Goal: Task Accomplishment & Management: Manage account settings

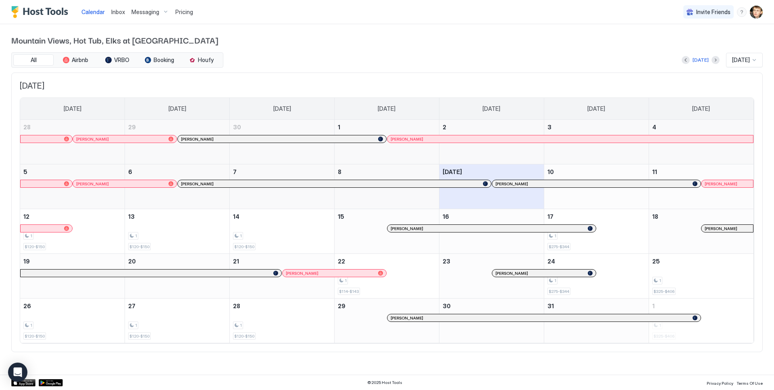
click at [727, 183] on span "[PERSON_NAME]" at bounding box center [721, 183] width 33 height 5
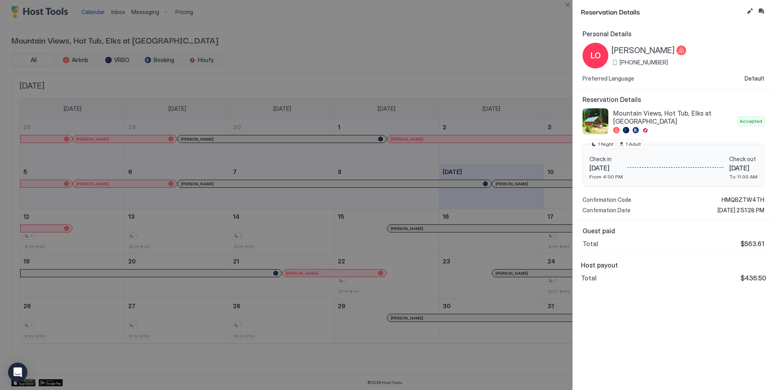
drag, startPoint x: 620, startPoint y: 62, endPoint x: 665, endPoint y: 61, distance: 44.4
click at [665, 61] on div "[PHONE_NUMBER]" at bounding box center [648, 62] width 75 height 7
copy span "[PHONE_NUMBER]"
click at [549, 60] on div at bounding box center [387, 195] width 774 height 390
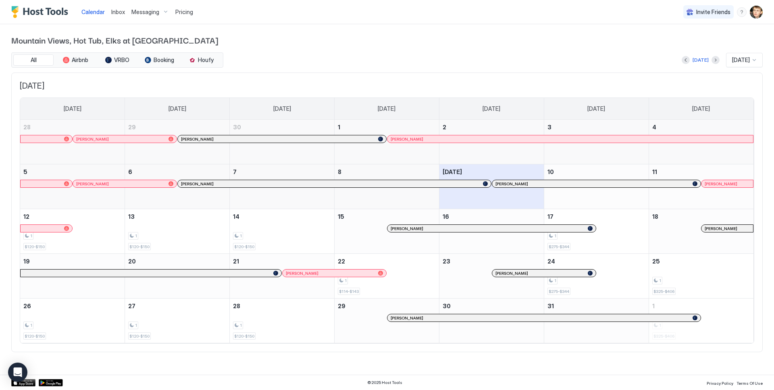
click at [59, 230] on div at bounding box center [46, 228] width 45 height 5
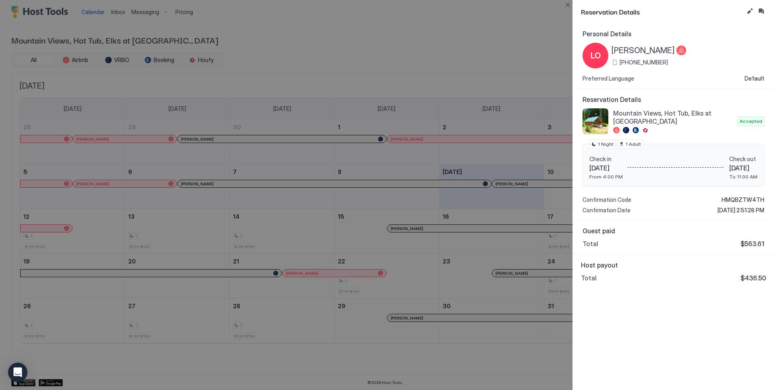
drag, startPoint x: 621, startPoint y: 62, endPoint x: 665, endPoint y: 62, distance: 44.3
click at [665, 62] on div "[PHONE_NUMBER]" at bounding box center [648, 62] width 75 height 7
copy span "[PHONE_NUMBER]"
click at [763, 12] on button "Inbox" at bounding box center [761, 11] width 10 height 10
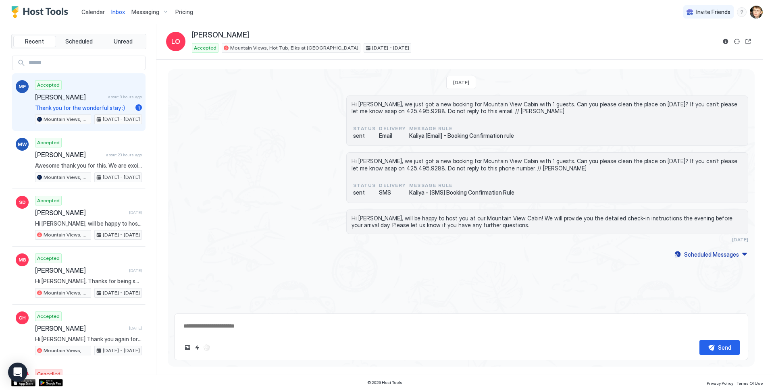
click at [107, 104] on span "Thank you for the wonderful stay :)" at bounding box center [83, 107] width 97 height 7
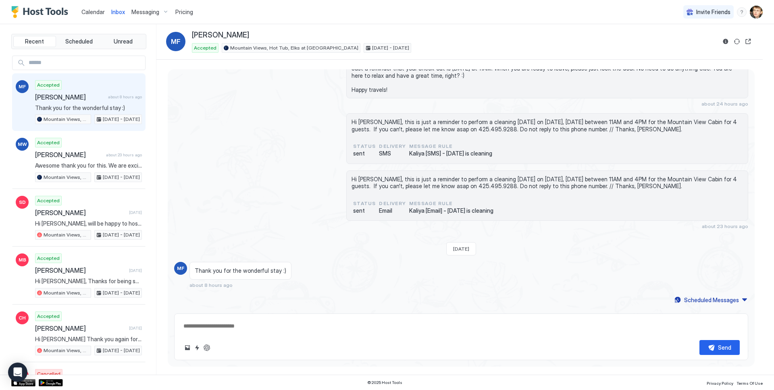
scroll to position [1413, 0]
click at [198, 345] on button "Quick reply" at bounding box center [197, 348] width 10 height 10
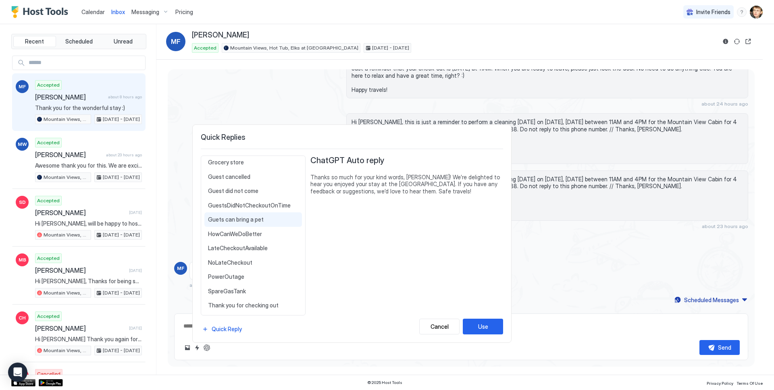
scroll to position [65, 0]
click at [264, 306] on span "Thank you for checking out" at bounding box center [253, 304] width 90 height 7
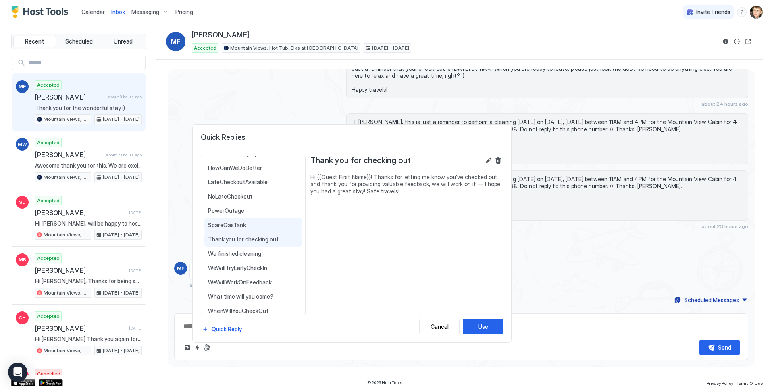
scroll to position [137, 0]
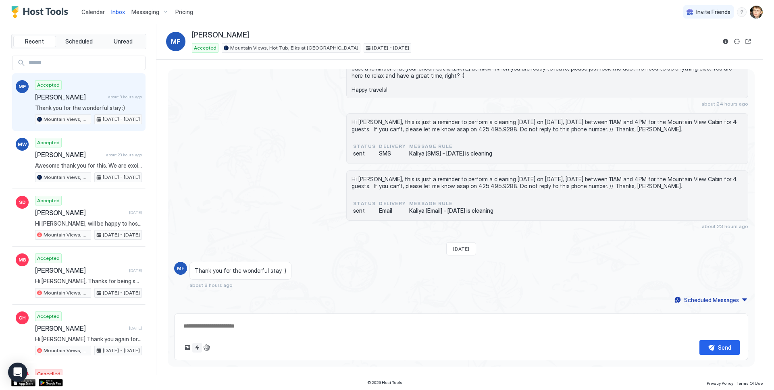
click at [198, 346] on button "Quick reply" at bounding box center [197, 348] width 10 height 10
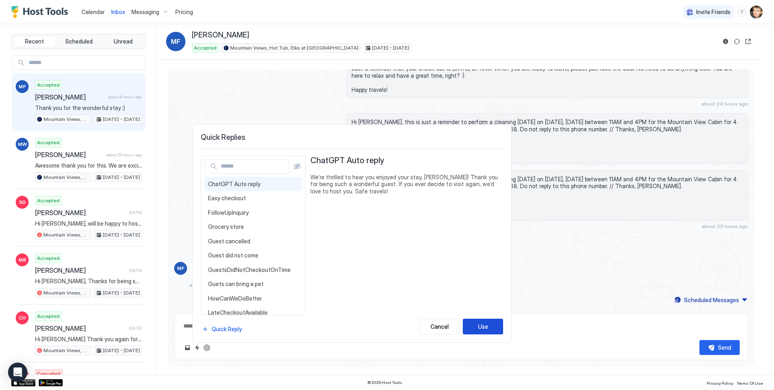
click at [477, 321] on button "Use" at bounding box center [483, 327] width 40 height 16
type textarea "*"
type textarea "**********"
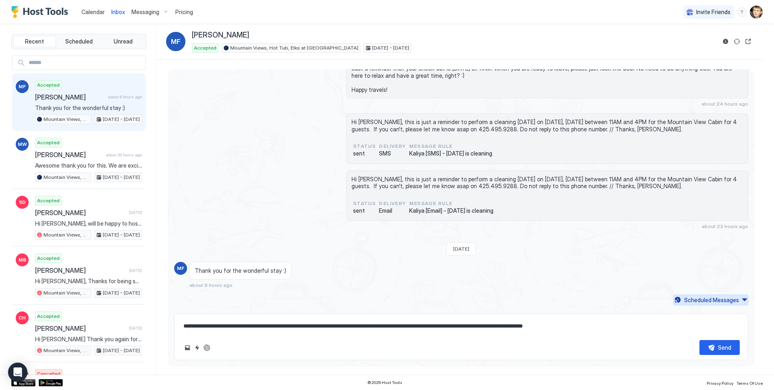
click at [721, 296] on div "Scheduled Messages" at bounding box center [711, 300] width 55 height 8
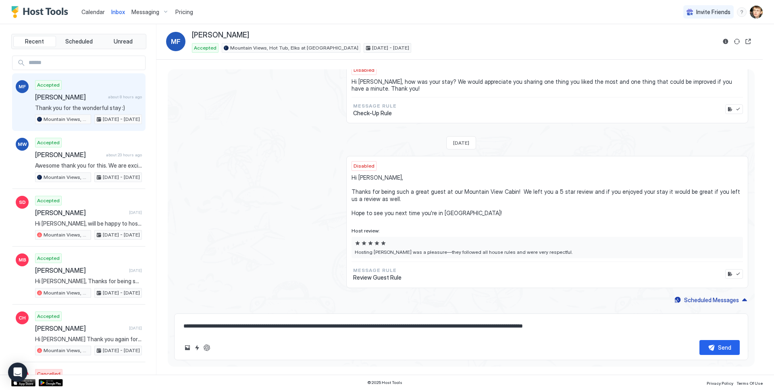
scroll to position [1580, 0]
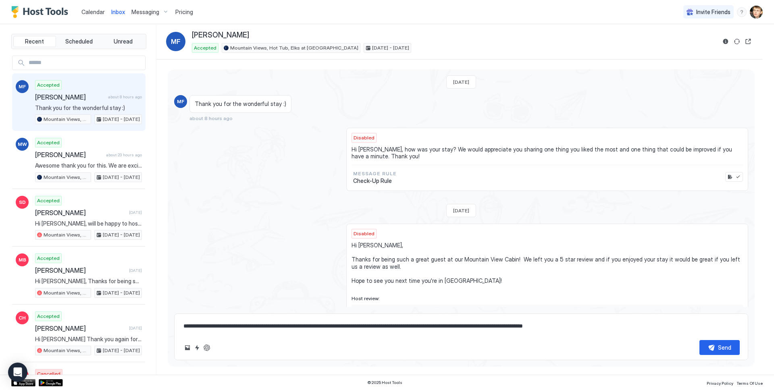
drag, startPoint x: 427, startPoint y: 136, endPoint x: 453, endPoint y: 144, distance: 27.5
click at [453, 146] on span "Hi [PERSON_NAME], how was your stay? We would appreciate you sharing one thing …" at bounding box center [546, 153] width 391 height 14
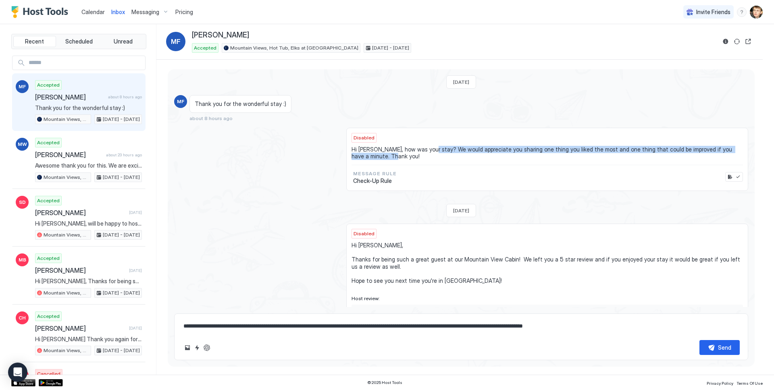
drag, startPoint x: 429, startPoint y: 135, endPoint x: 430, endPoint y: 140, distance: 5.1
click at [430, 146] on span "Hi [PERSON_NAME], how was your stay? We would appreciate you sharing one thing …" at bounding box center [546, 153] width 391 height 14
copy span "We would appreciate you sharing one thing you liked the most and one thing that…"
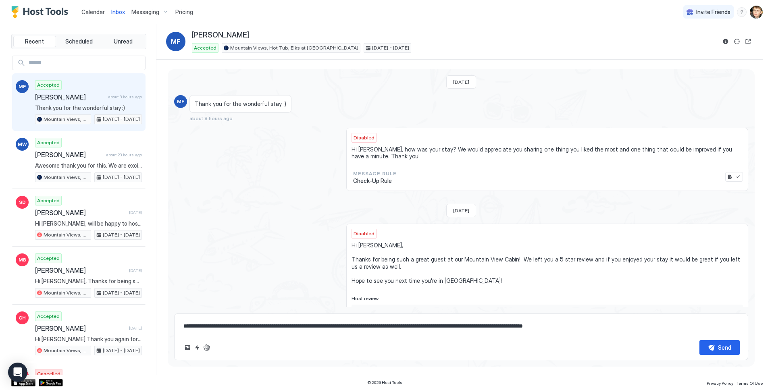
click at [617, 333] on textarea "**********" at bounding box center [461, 326] width 557 height 15
type textarea "*"
type textarea "**********"
type textarea "*"
type textarea "**********"
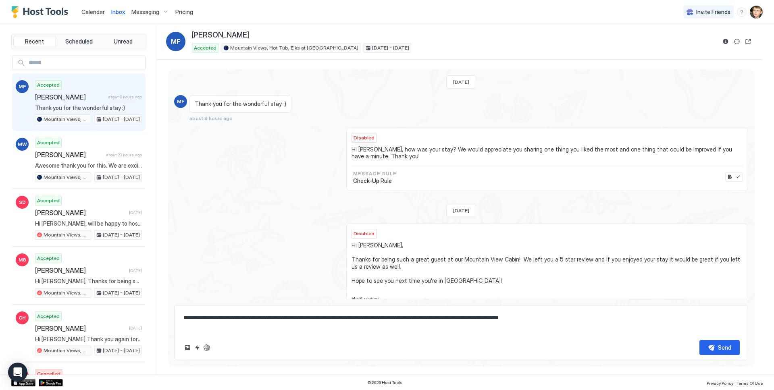
paste textarea "**********"
type textarea "*"
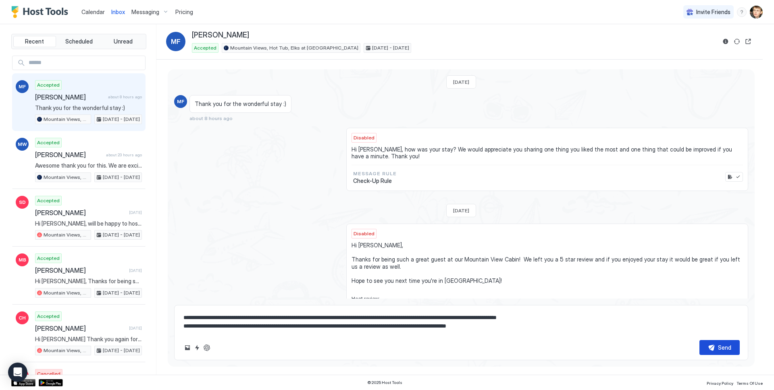
type textarea "**********"
click at [730, 349] on div "Send" at bounding box center [724, 347] width 13 height 8
type textarea "*"
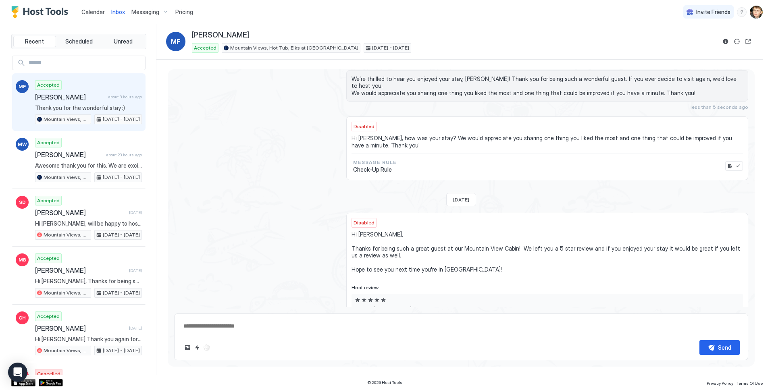
scroll to position [1680, 0]
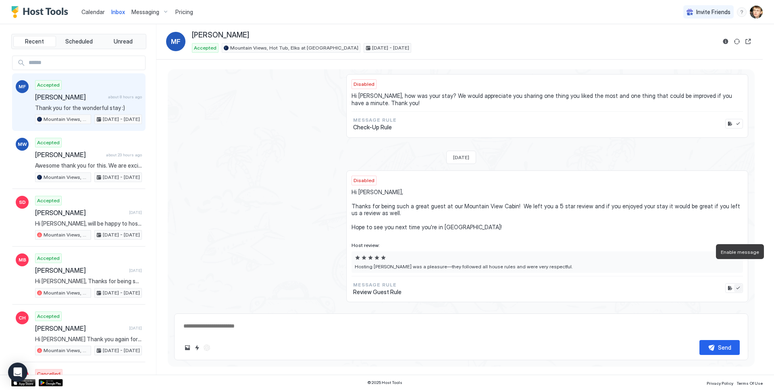
click at [736, 284] on button "Enable message" at bounding box center [738, 288] width 8 height 8
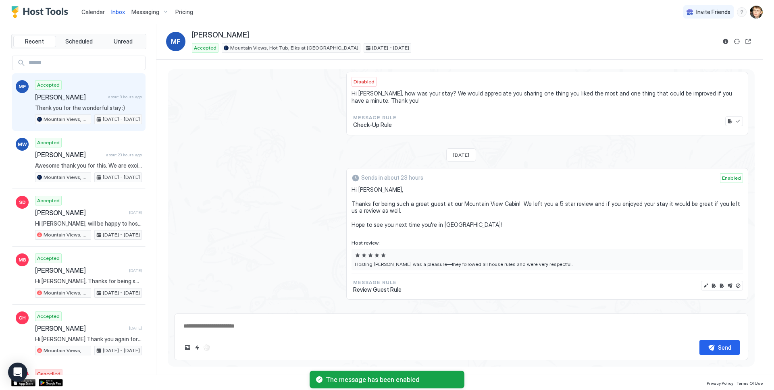
scroll to position [1688, 0]
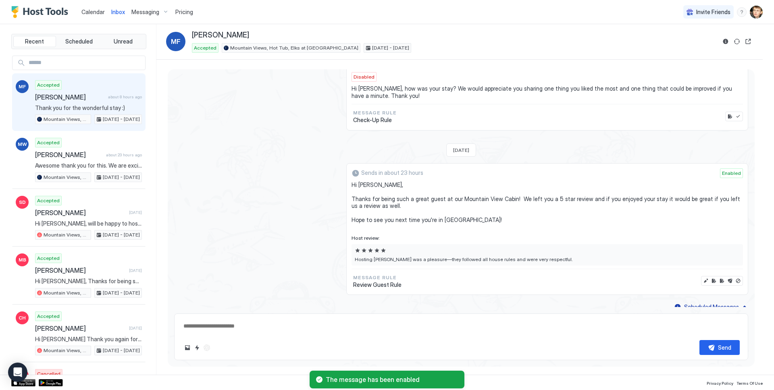
click at [267, 216] on div "Sends in about 23 hours Enabled Hi [PERSON_NAME], Thanks for being such a great…" at bounding box center [461, 229] width 574 height 132
click at [95, 11] on span "Calendar" at bounding box center [92, 11] width 23 height 7
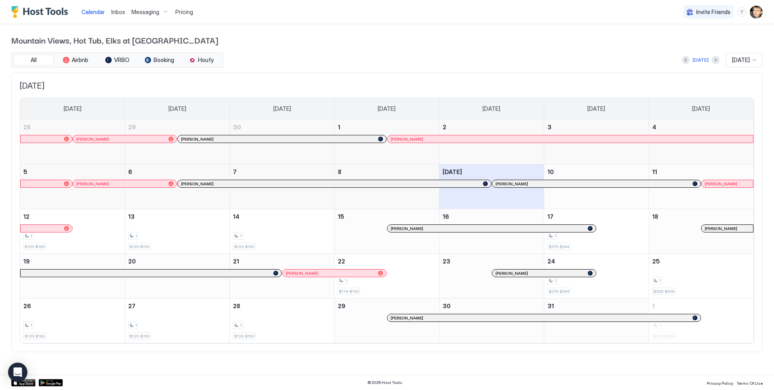
click at [51, 227] on div at bounding box center [46, 228] width 45 height 5
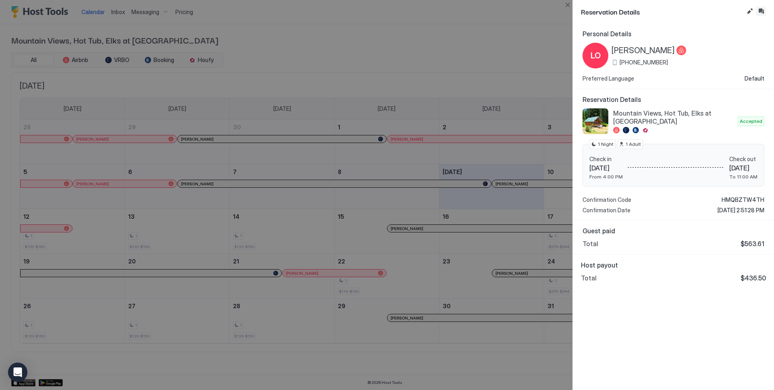
click at [761, 8] on button "Inbox" at bounding box center [761, 11] width 10 height 10
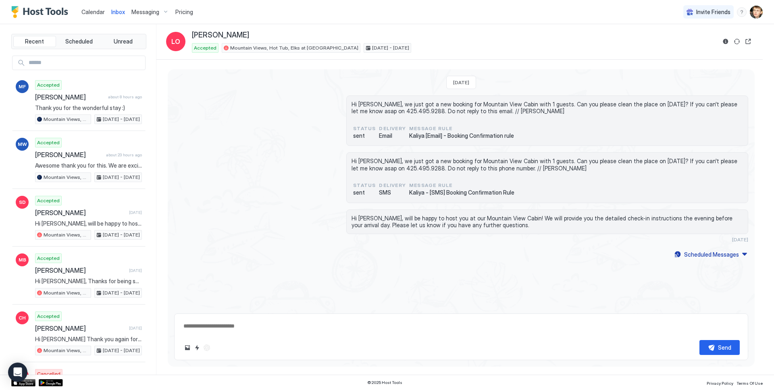
click at [401, 309] on div "[DATE] Hi [PERSON_NAME], we just got a new booking for Mountain View Cabin with…" at bounding box center [461, 214] width 587 height 291
click at [197, 348] on button "Quick reply" at bounding box center [197, 348] width 10 height 10
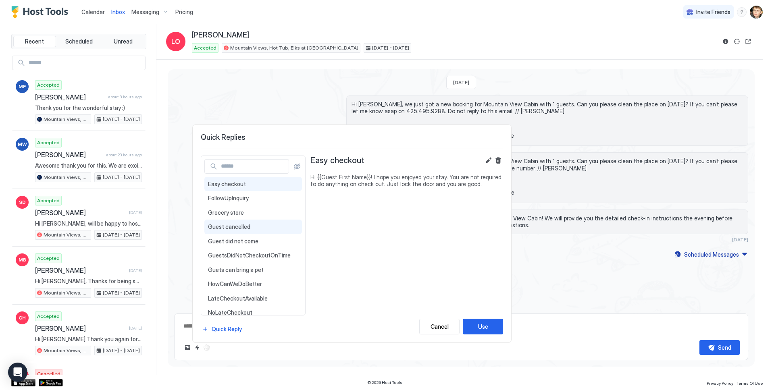
click at [256, 231] on div "Guest cancelled Hi {{Guest First Name}}, this is [PERSON_NAME], your host at Ai…" at bounding box center [253, 227] width 98 height 15
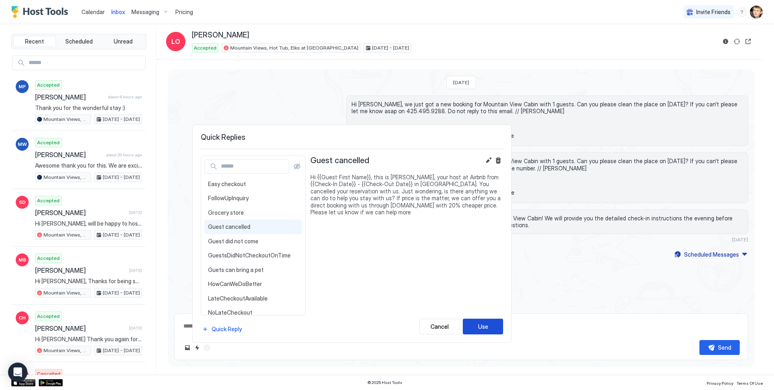
click at [474, 329] on button "Use" at bounding box center [483, 327] width 40 height 16
type textarea "*"
type textarea "**********"
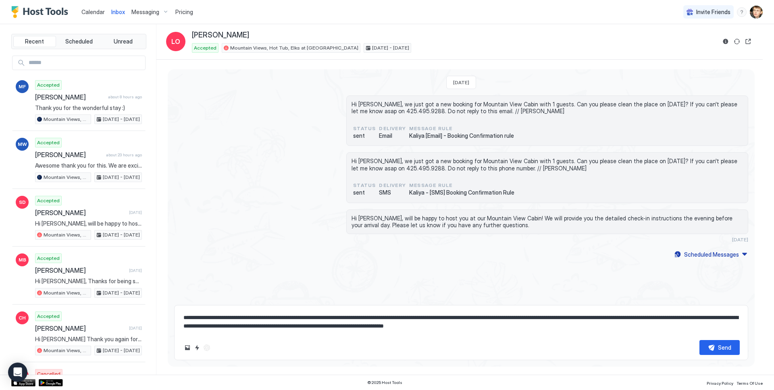
click at [351, 326] on textarea "**********" at bounding box center [461, 321] width 557 height 23
click at [723, 42] on button "Reservation information" at bounding box center [726, 42] width 10 height 10
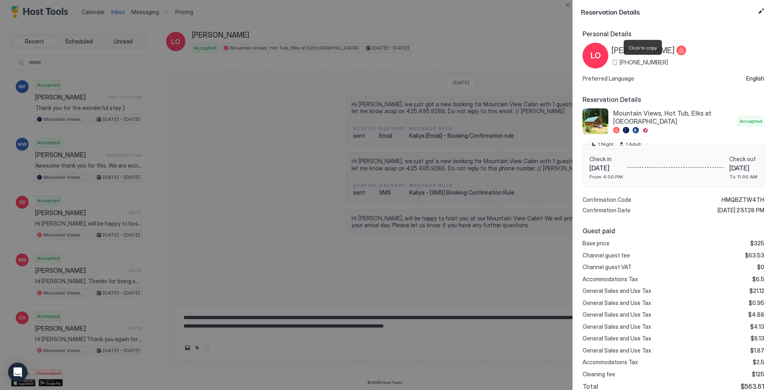
drag, startPoint x: 621, startPoint y: 62, endPoint x: 663, endPoint y: 62, distance: 42.7
click at [663, 62] on span "[PHONE_NUMBER]" at bounding box center [643, 62] width 48 height 7
copy span "[PHONE_NUMBER]"
click at [289, 314] on div at bounding box center [387, 195] width 774 height 390
click at [339, 326] on div at bounding box center [387, 195] width 774 height 390
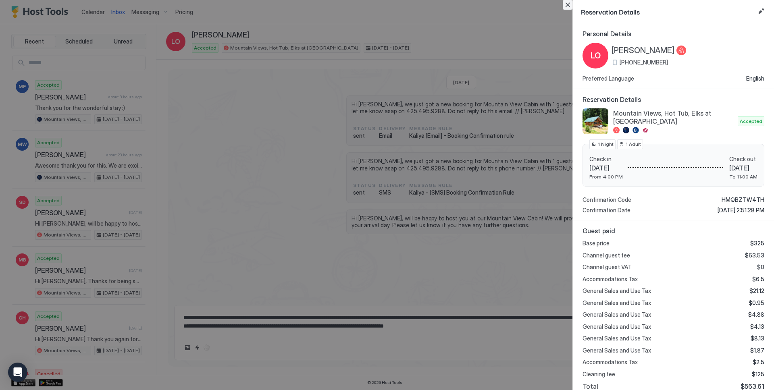
click at [568, 5] on button "Close" at bounding box center [568, 5] width 10 height 10
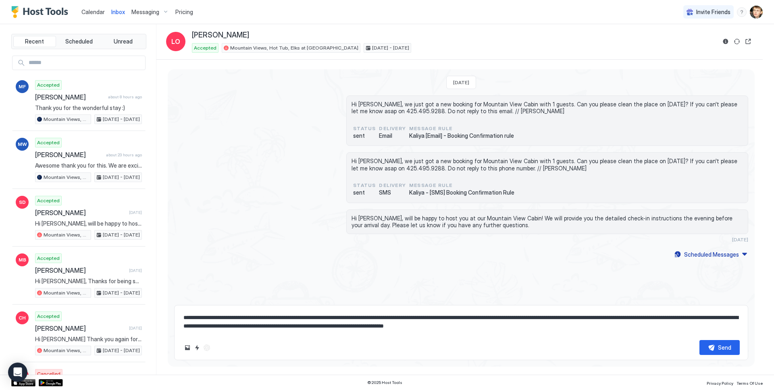
click at [393, 320] on textarea "**********" at bounding box center [461, 321] width 557 height 23
type textarea "*"
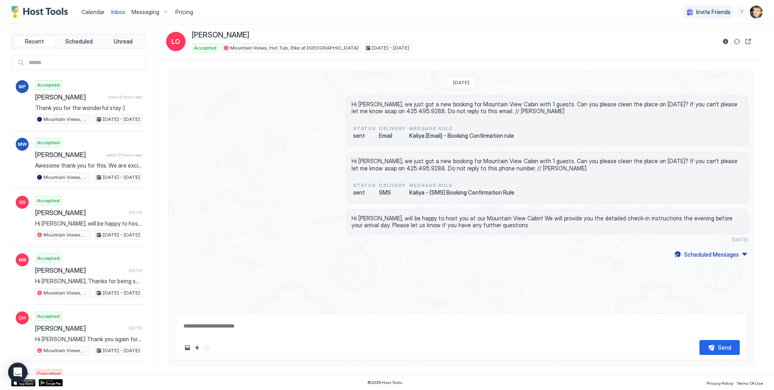
click at [282, 170] on div "Hi [PERSON_NAME], we just got a new booking for Mountain View Cabin with 1 gues…" at bounding box center [461, 177] width 574 height 51
click at [187, 12] on span "Pricing" at bounding box center [184, 11] width 18 height 7
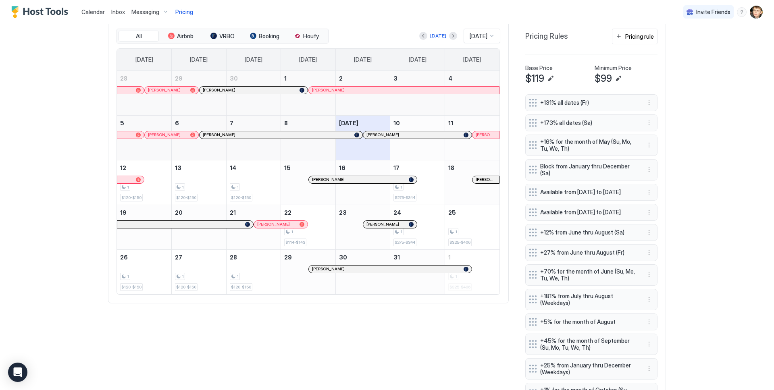
scroll to position [454, 0]
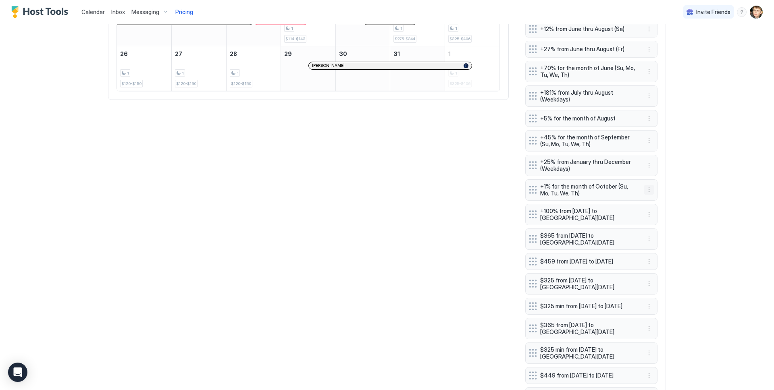
click at [651, 195] on button "More options" at bounding box center [649, 190] width 10 height 10
click at [658, 208] on span "Edit" at bounding box center [661, 210] width 9 height 6
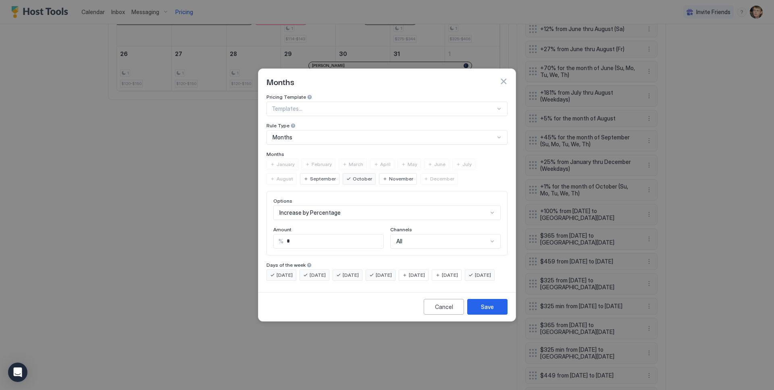
click at [321, 239] on input "*" at bounding box center [333, 242] width 100 height 14
type input "*"
click at [491, 311] on div "Save" at bounding box center [487, 307] width 13 height 8
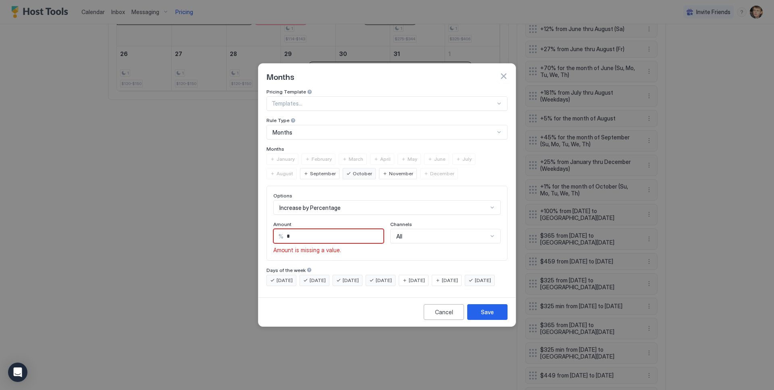
click at [345, 229] on input "*" at bounding box center [333, 236] width 100 height 14
type input "*"
click at [481, 316] on div "Save" at bounding box center [487, 312] width 13 height 8
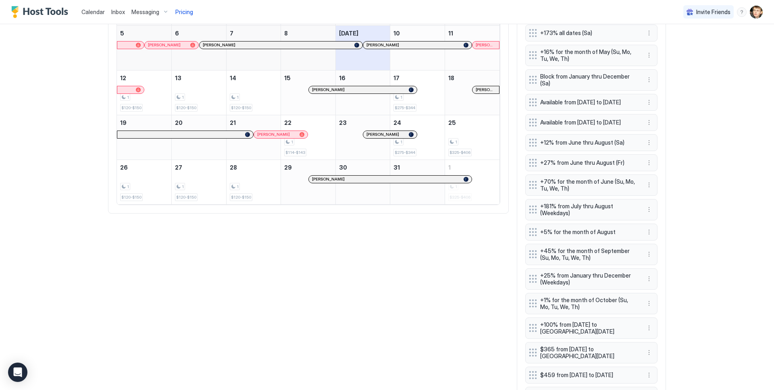
scroll to position [342, 0]
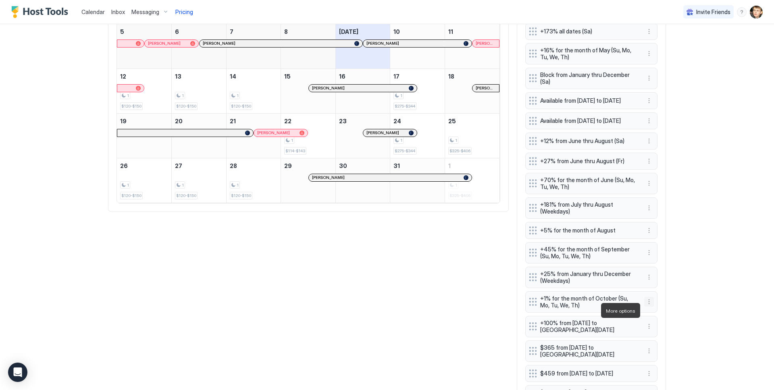
click at [649, 307] on button "More options" at bounding box center [649, 302] width 10 height 10
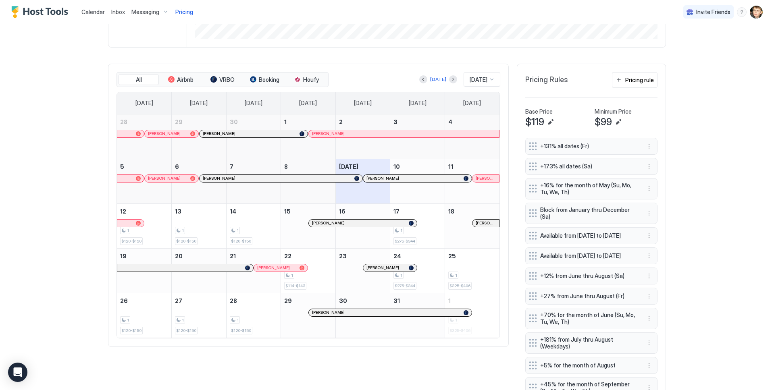
scroll to position [187, 0]
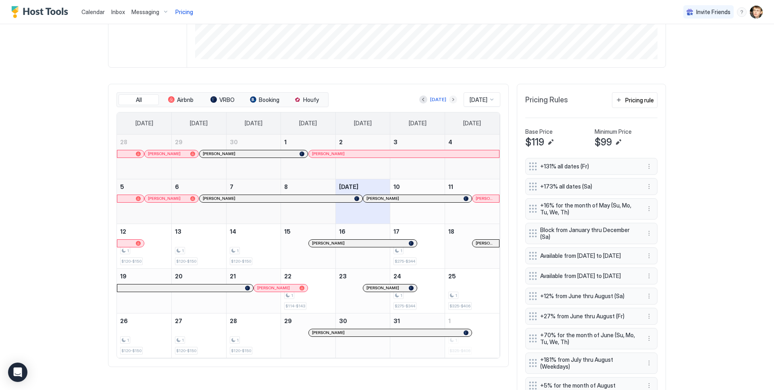
click at [449, 100] on button "Next month" at bounding box center [453, 100] width 8 height 8
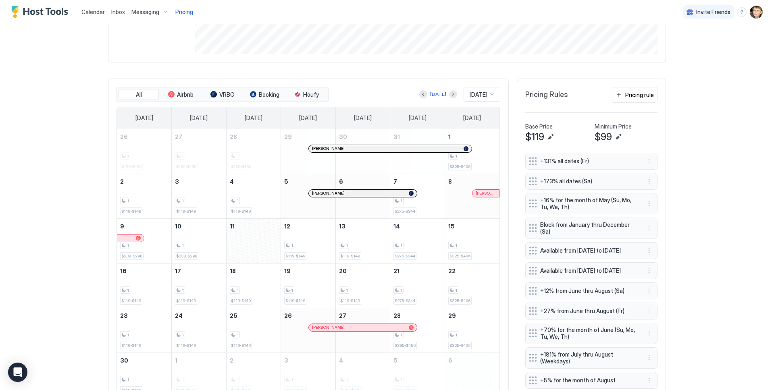
scroll to position [182, 0]
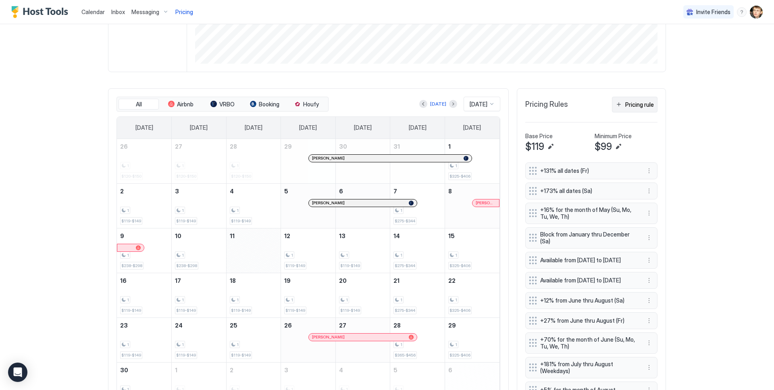
click at [628, 108] on div "Pricing rule" at bounding box center [639, 104] width 29 height 8
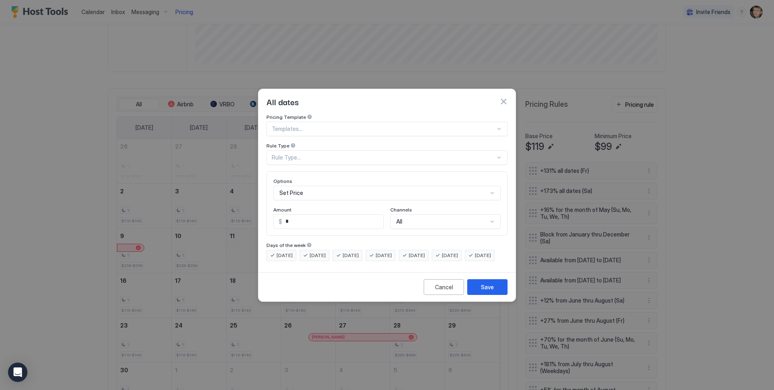
click at [356, 154] on div "Rule Type..." at bounding box center [384, 157] width 224 height 7
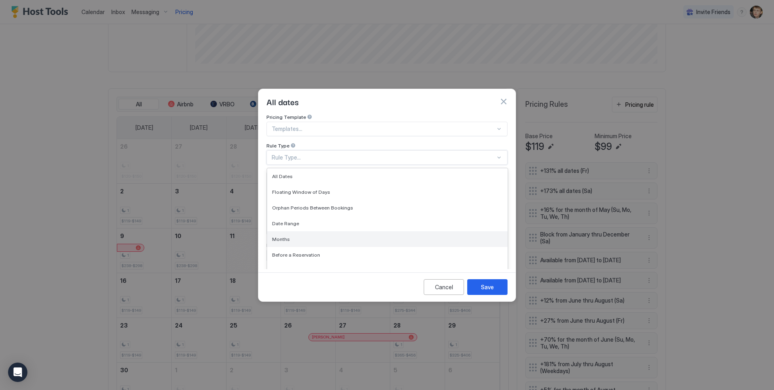
click at [323, 236] on div "Months" at bounding box center [387, 239] width 231 height 6
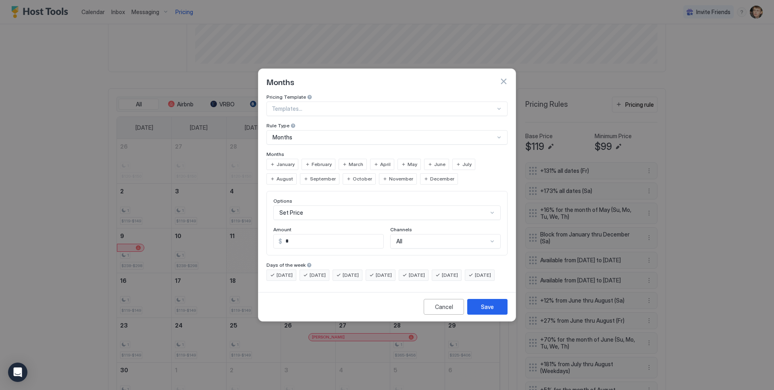
click at [353, 175] on span "October" at bounding box center [362, 178] width 19 height 7
click at [311, 206] on div "Set Price" at bounding box center [386, 213] width 227 height 15
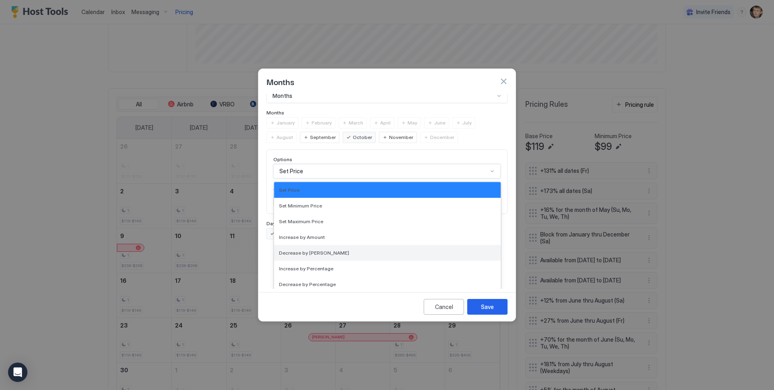
click at [316, 245] on div "Decrease by [PERSON_NAME]" at bounding box center [387, 253] width 227 height 16
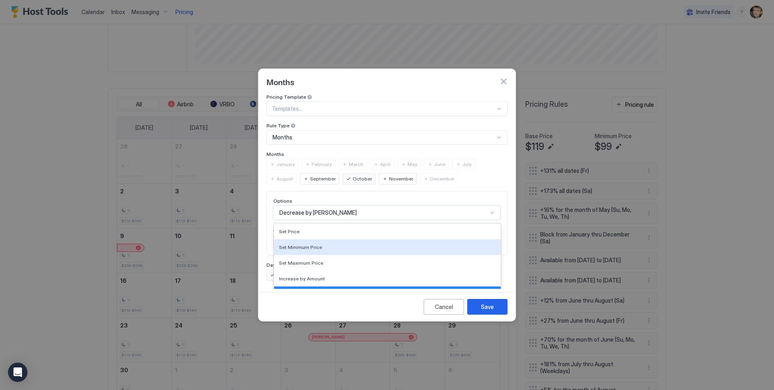
click at [329, 206] on div "option Decrease by [PERSON_NAME], selected. Set Minimum Price, 2 of 17. 17 resu…" at bounding box center [386, 213] width 227 height 15
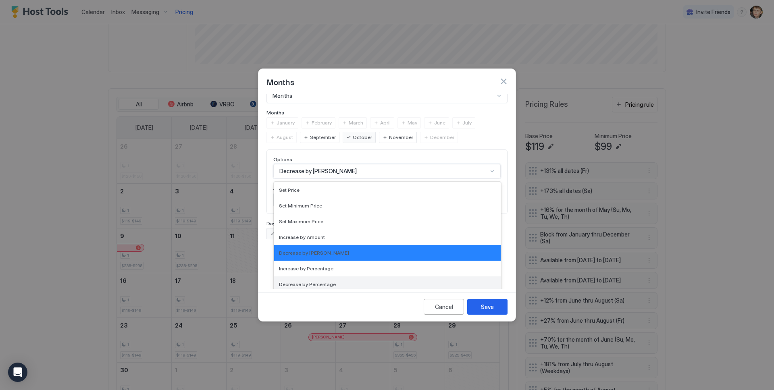
click at [326, 281] on span "Decrease by Percentage" at bounding box center [307, 284] width 57 height 6
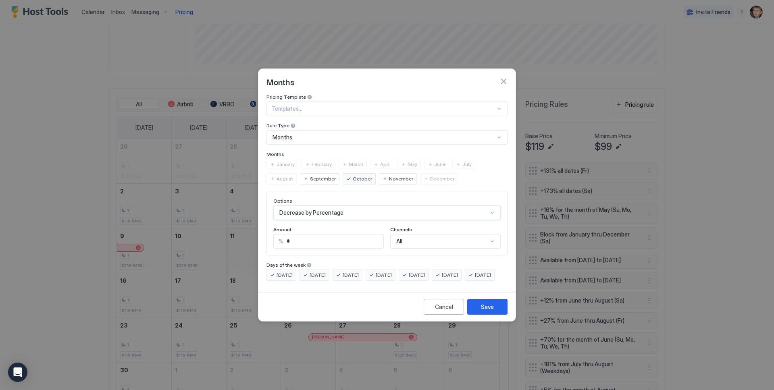
click at [326, 235] on input "*" at bounding box center [333, 242] width 100 height 14
type input "*"
type input "**"
click at [452, 270] on div "[DATE]" at bounding box center [447, 275] width 30 height 11
click at [425, 272] on span "[DATE]" at bounding box center [417, 275] width 16 height 7
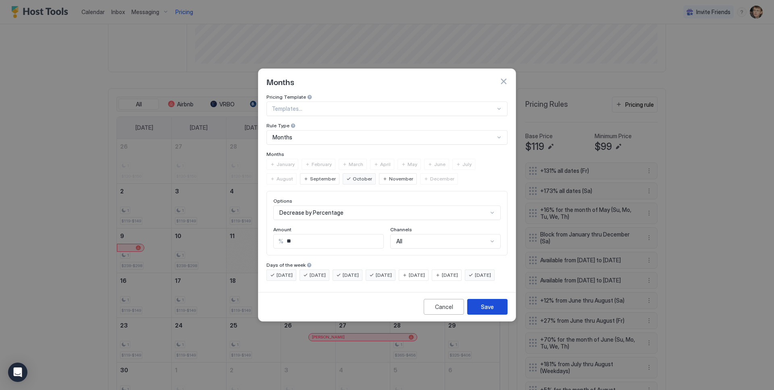
click at [476, 315] on button "Save" at bounding box center [487, 307] width 40 height 16
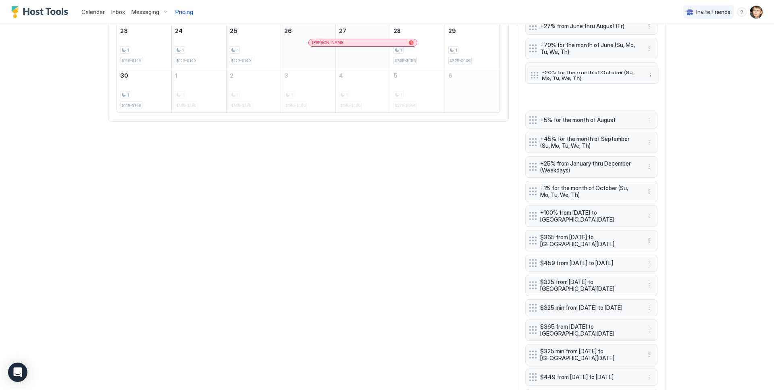
scroll to position [474, 0]
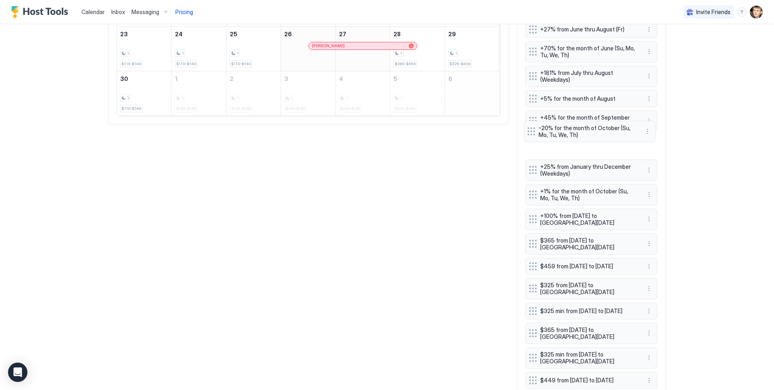
drag, startPoint x: 530, startPoint y: 346, endPoint x: 528, endPoint y: 151, distance: 195.1
click at [528, 135] on div at bounding box center [531, 131] width 8 height 8
click at [431, 189] on div "All Airbnb VRBO Booking Houfy [DATE] [DATE] [DATE] [DATE] [DATE] [DATE] [DATE] …" at bounding box center [387, 150] width 558 height 706
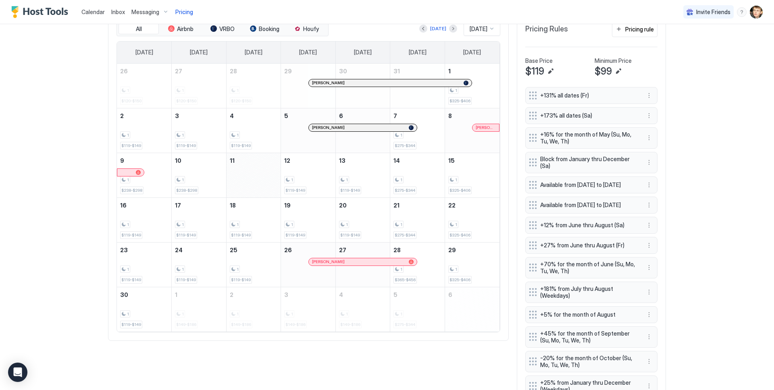
scroll to position [201, 0]
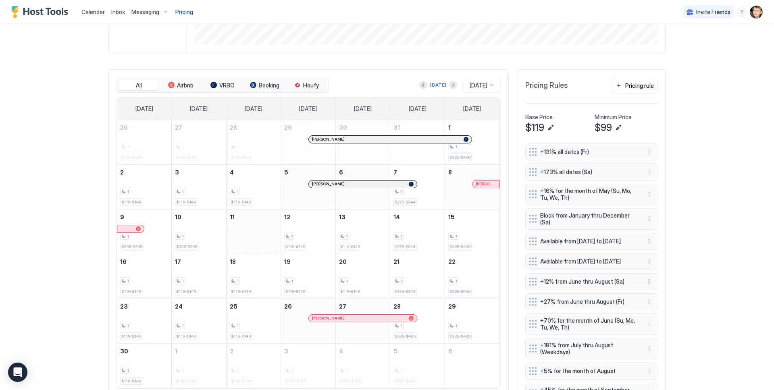
click at [423, 85] on button "Previous month" at bounding box center [423, 85] width 8 height 8
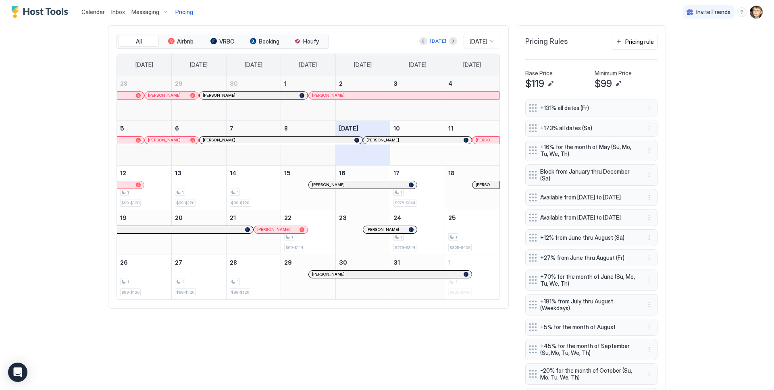
scroll to position [240, 0]
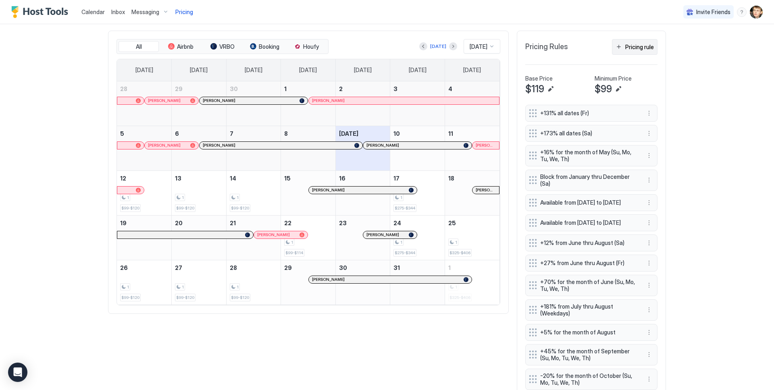
click at [619, 48] on button "Pricing rule" at bounding box center [635, 47] width 46 height 16
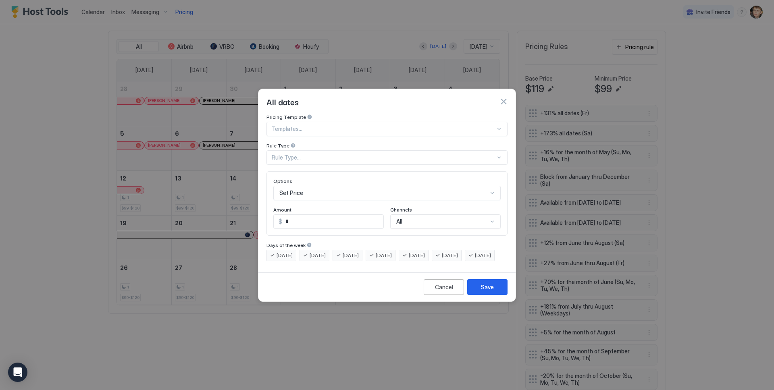
click at [355, 126] on div "Templates..." at bounding box center [386, 129] width 241 height 15
click at [338, 154] on div "Rule Type..." at bounding box center [384, 157] width 224 height 7
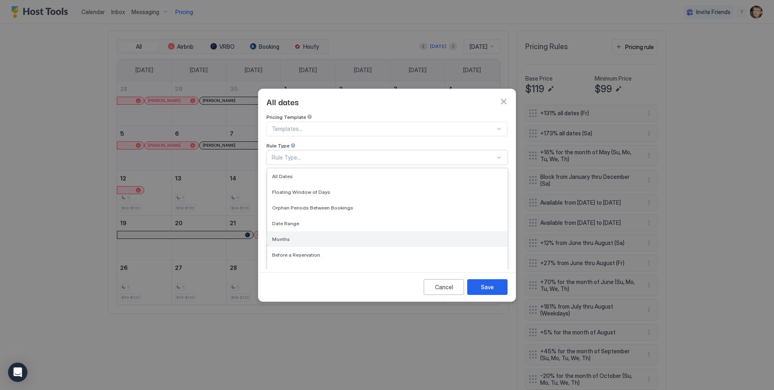
click at [318, 231] on div "Months" at bounding box center [387, 239] width 240 height 16
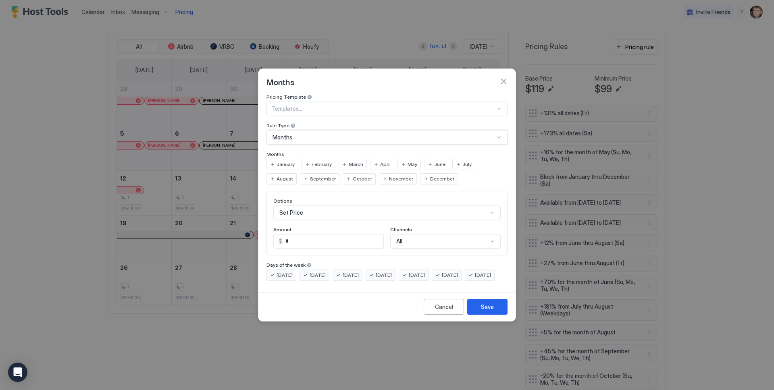
click at [379, 173] on div "November" at bounding box center [398, 178] width 38 height 11
click at [328, 206] on div "Set Price" at bounding box center [386, 213] width 227 height 15
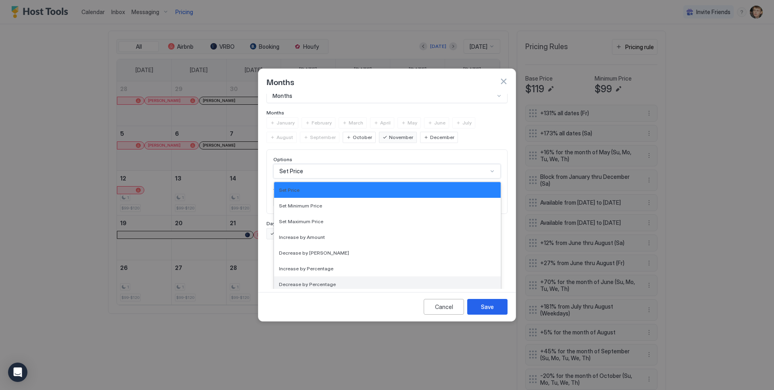
click at [328, 276] on div "Decrease by Percentage" at bounding box center [387, 284] width 227 height 16
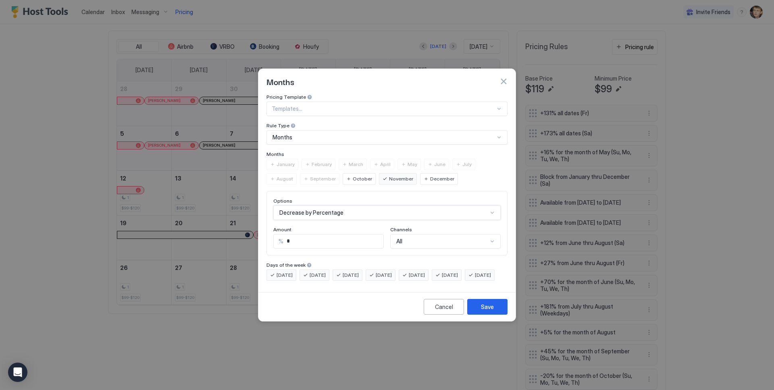
click at [328, 235] on input "*" at bounding box center [333, 242] width 100 height 14
type input "*"
type input "**"
click at [445, 270] on div "[DATE] [DATE] [DATE] [DATE] [DATE] [DATE] [DATE]" at bounding box center [386, 275] width 241 height 11
click at [450, 270] on div "[DATE]" at bounding box center [447, 275] width 30 height 11
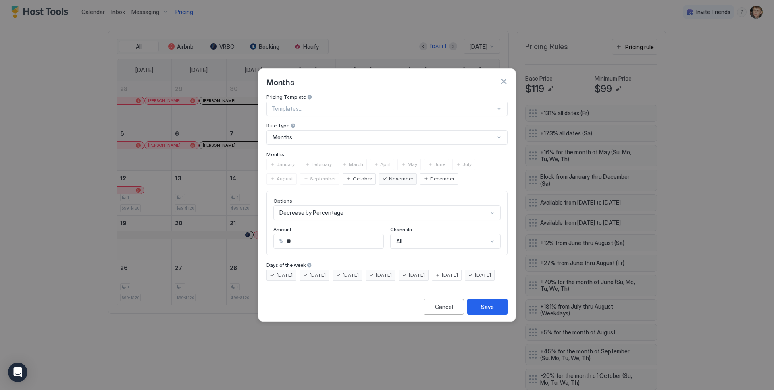
click at [425, 272] on span "[DATE]" at bounding box center [417, 275] width 16 height 7
click at [482, 311] on div "Save" at bounding box center [487, 307] width 13 height 8
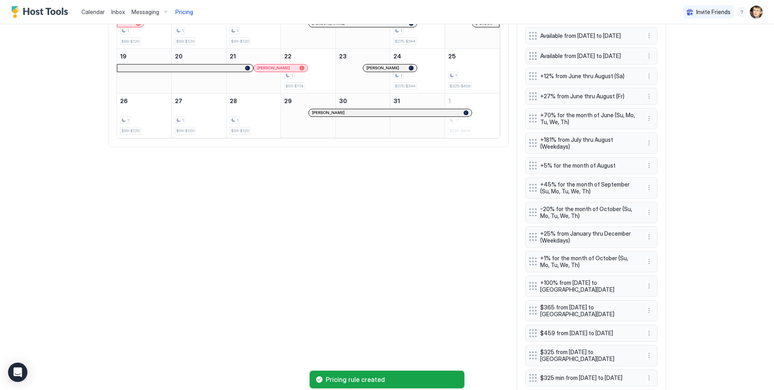
scroll to position [655, 0]
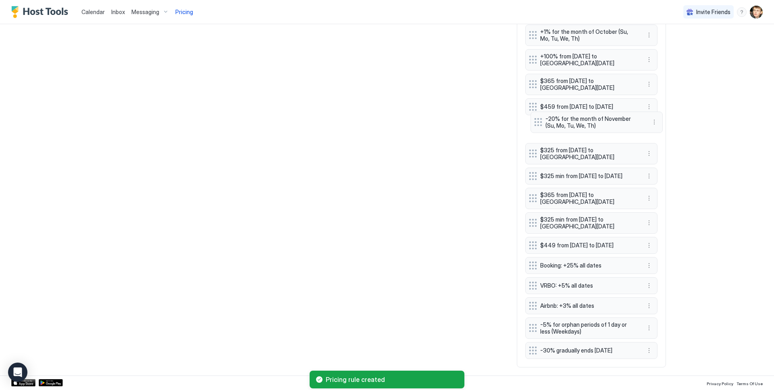
drag, startPoint x: 530, startPoint y: 345, endPoint x: 533, endPoint y: 117, distance: 228.1
click at [534, 118] on div at bounding box center [538, 122] width 8 height 8
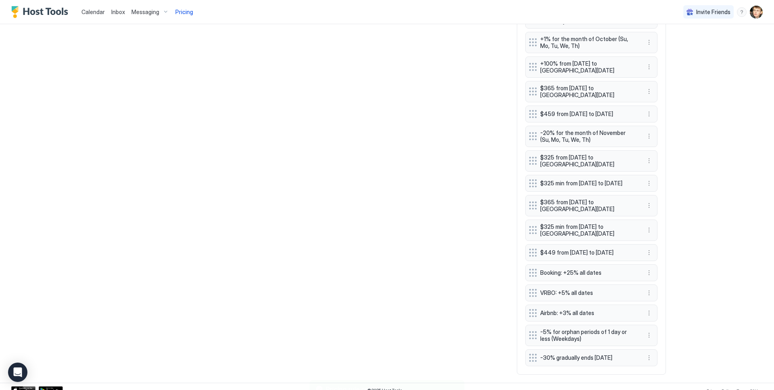
scroll to position [536, 0]
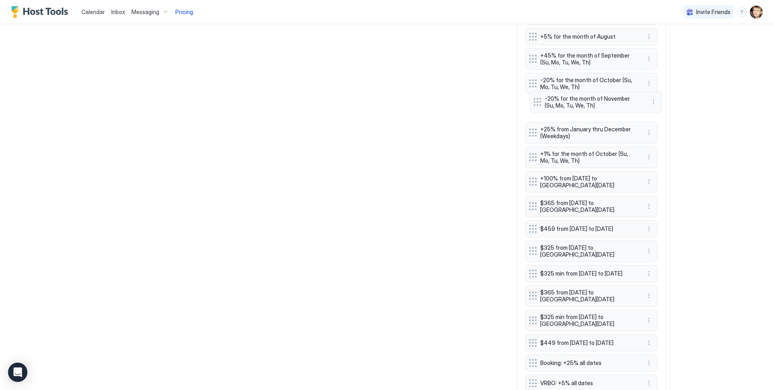
drag, startPoint x: 532, startPoint y: 242, endPoint x: 537, endPoint y: 117, distance: 124.6
click at [537, 106] on div at bounding box center [537, 102] width 8 height 8
click at [687, 128] on div "Calendar Inbox Messaging Pricing Invite Friends MS Home Pricing Mountain Views,…" at bounding box center [387, 195] width 774 height 390
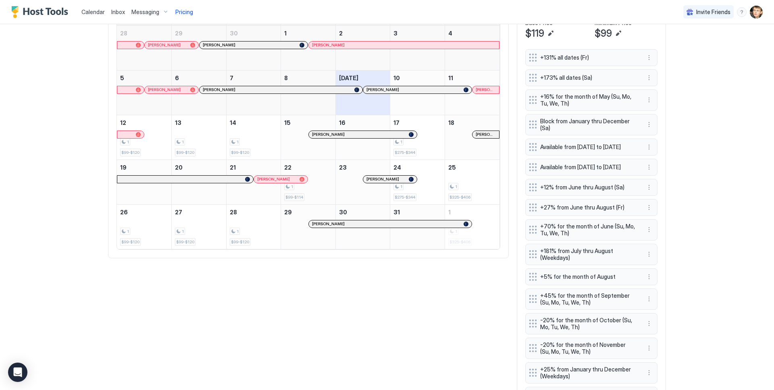
scroll to position [223, 0]
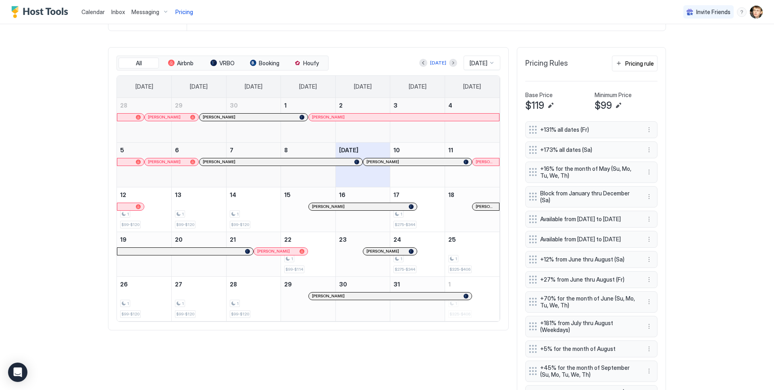
click at [685, 164] on div "Calendar Inbox Messaging Pricing Invite Friends MS Home Pricing Mountain Views,…" at bounding box center [387, 195] width 774 height 390
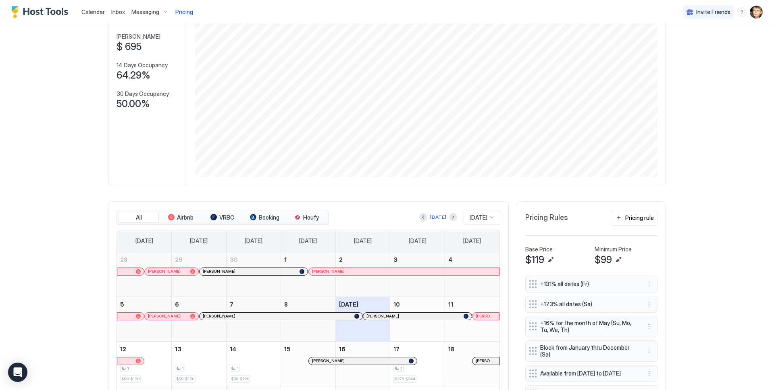
scroll to position [140, 0]
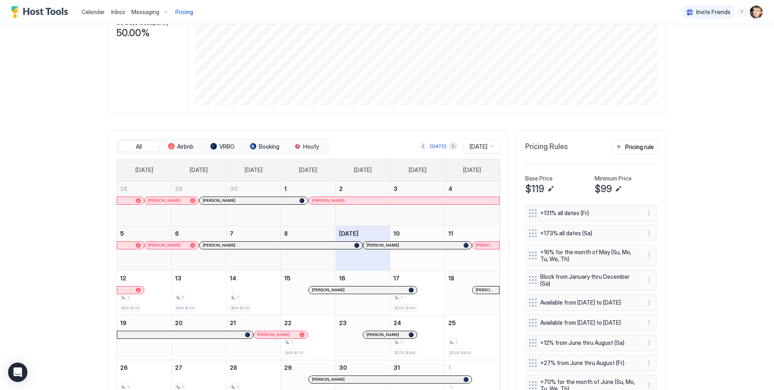
click at [423, 145] on button "Previous month" at bounding box center [423, 146] width 8 height 8
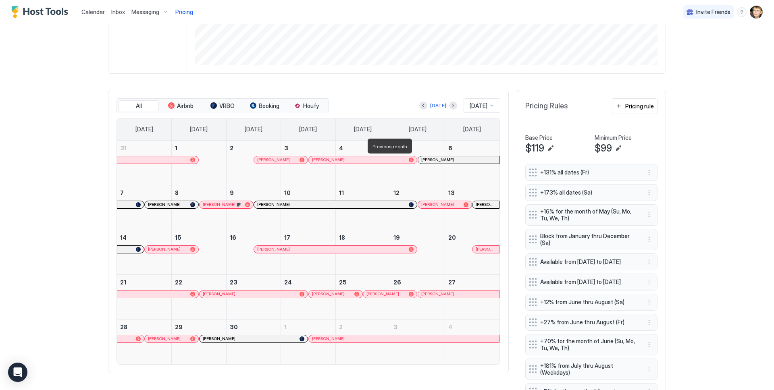
scroll to position [189, 0]
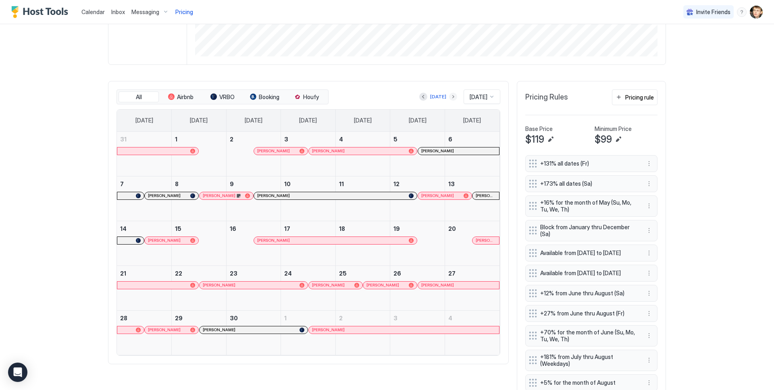
click at [449, 99] on button "Next month" at bounding box center [453, 97] width 8 height 8
